Goal: Find specific page/section: Find specific page/section

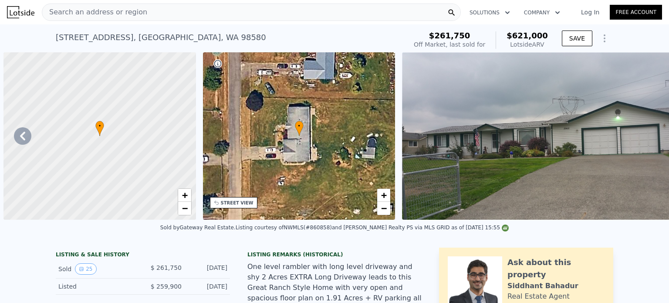
scroll to position [0, 5798]
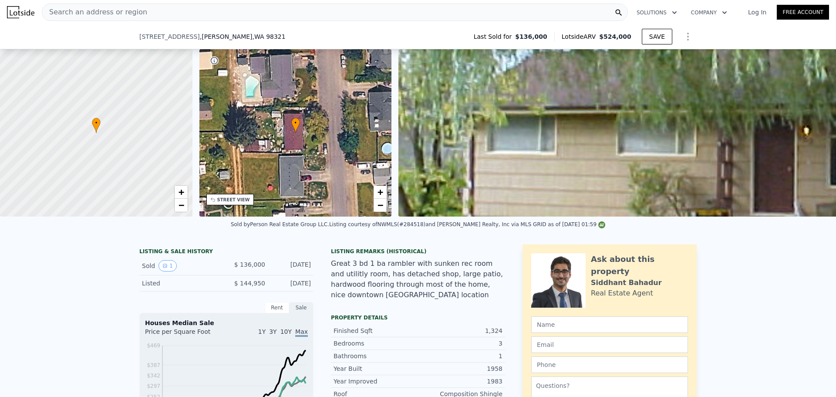
scroll to position [298, 0]
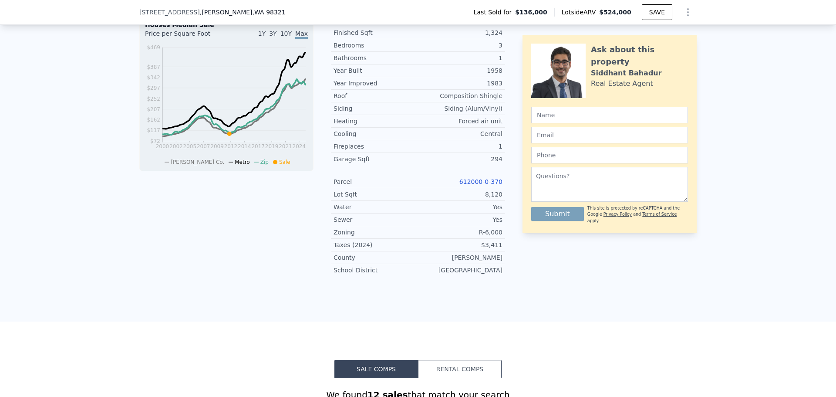
click at [488, 178] on link "612000-0-370" at bounding box center [480, 181] width 43 height 7
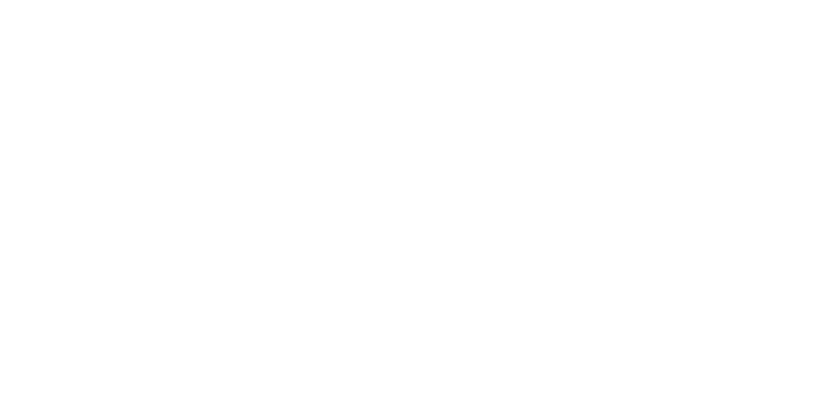
scroll to position [0, 3]
